Goal: Information Seeking & Learning: Learn about a topic

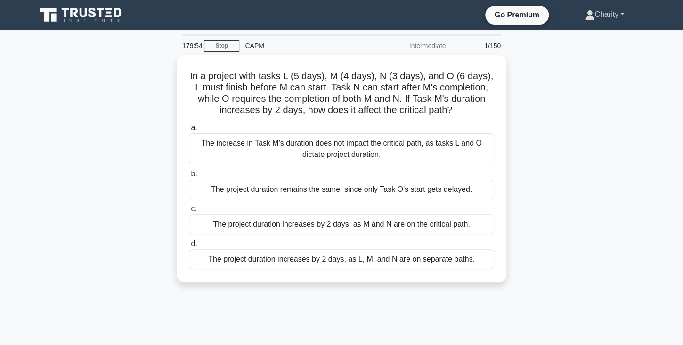
click at [618, 16] on link "Charity" at bounding box center [604, 14] width 84 height 19
click at [581, 39] on link "Profile" at bounding box center [600, 36] width 74 height 15
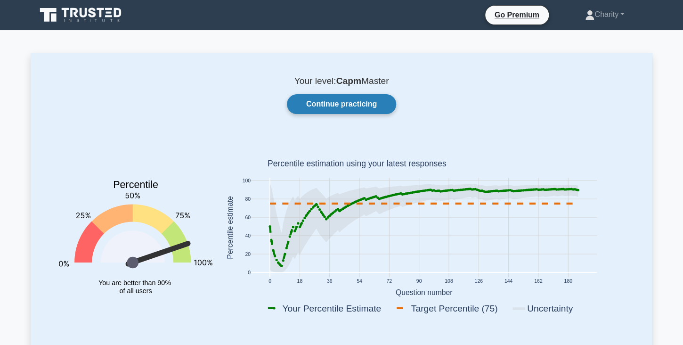
click at [343, 102] on link "Continue practicing" at bounding box center [341, 104] width 109 height 20
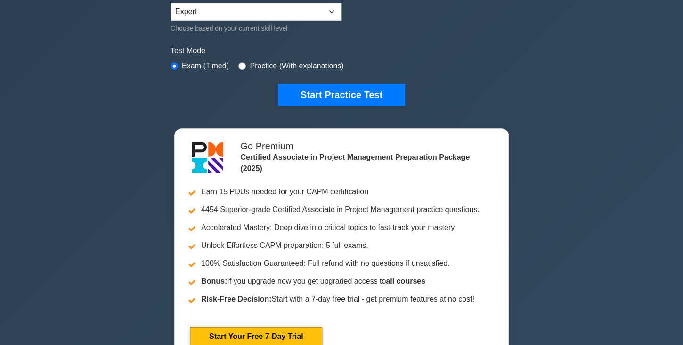
scroll to position [328, 0]
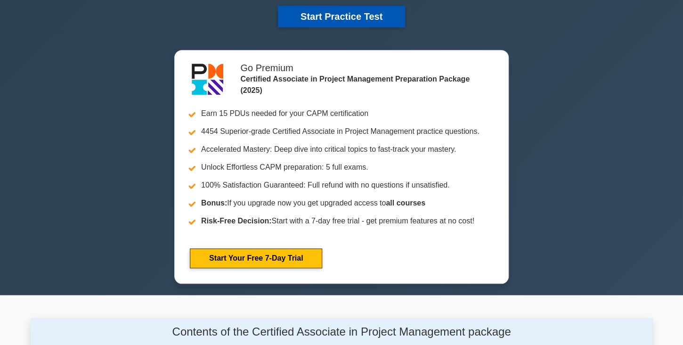
click at [351, 15] on button "Start Practice Test" at bounding box center [341, 17] width 127 height 22
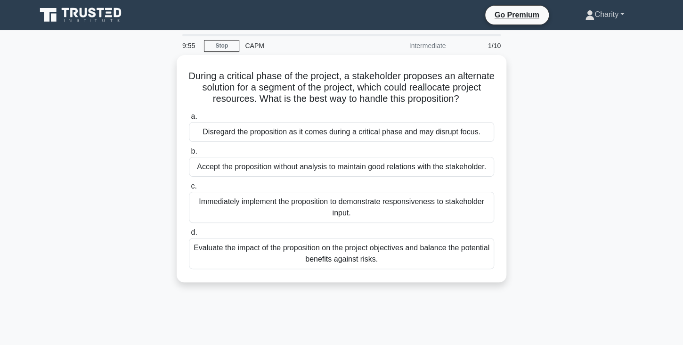
click at [622, 14] on link "Charity" at bounding box center [604, 14] width 84 height 19
click at [585, 38] on link "Profile" at bounding box center [600, 36] width 74 height 15
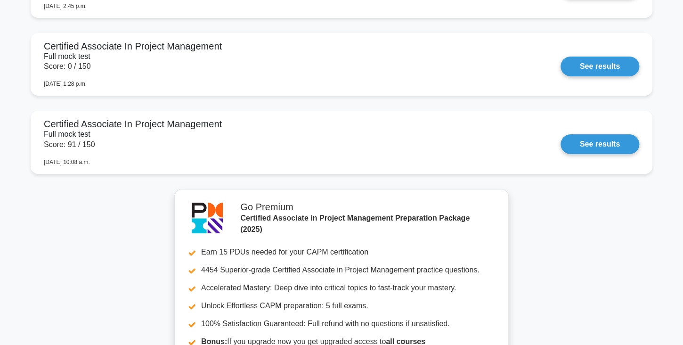
scroll to position [1476, 0]
